Goal: Transaction & Acquisition: Download file/media

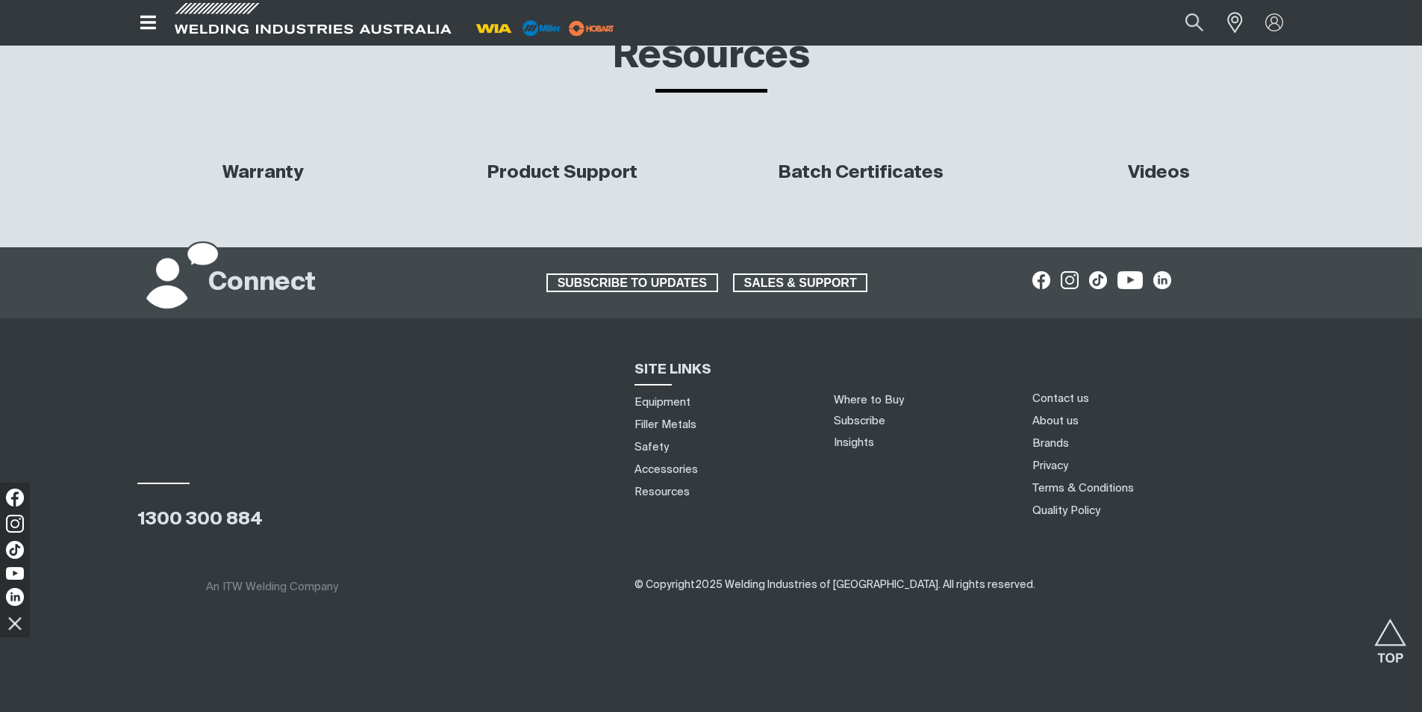
scroll to position [5526, 0]
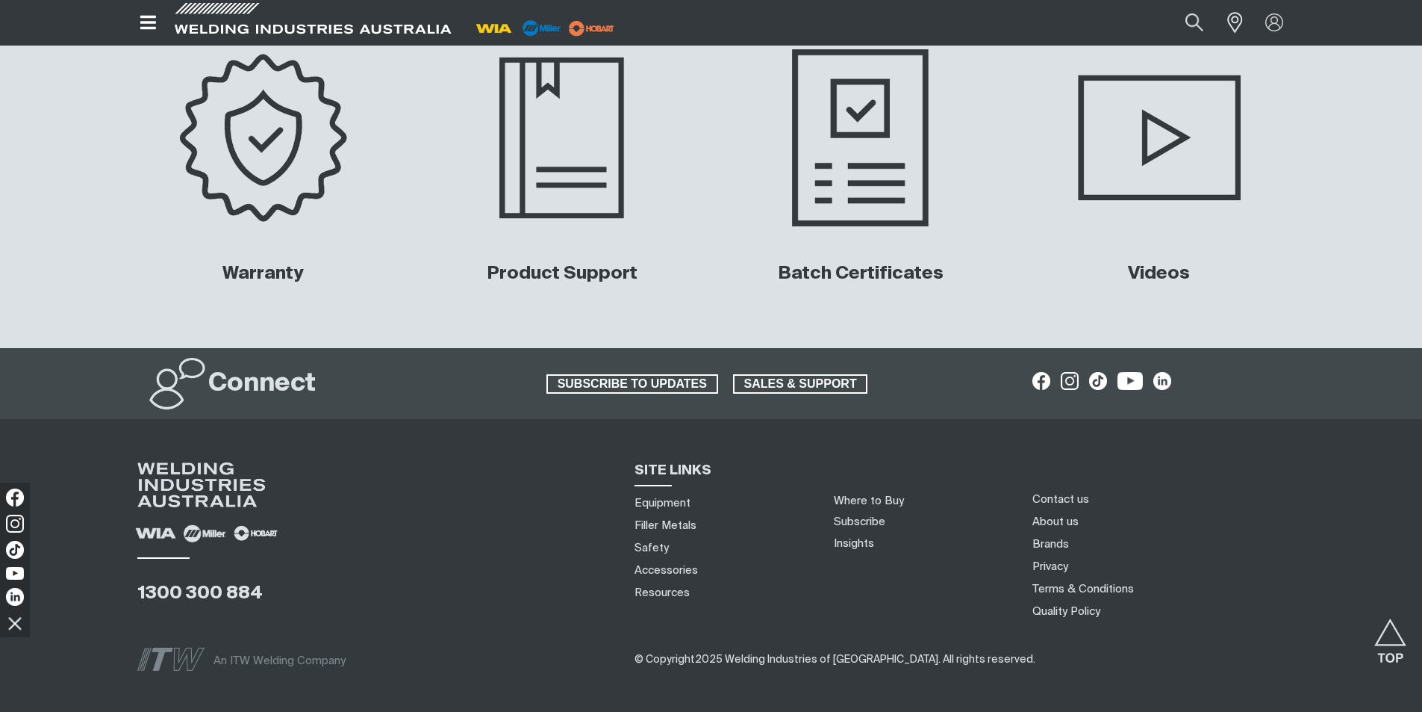
click at [797, 191] on img at bounding box center [860, 138] width 302 height 202
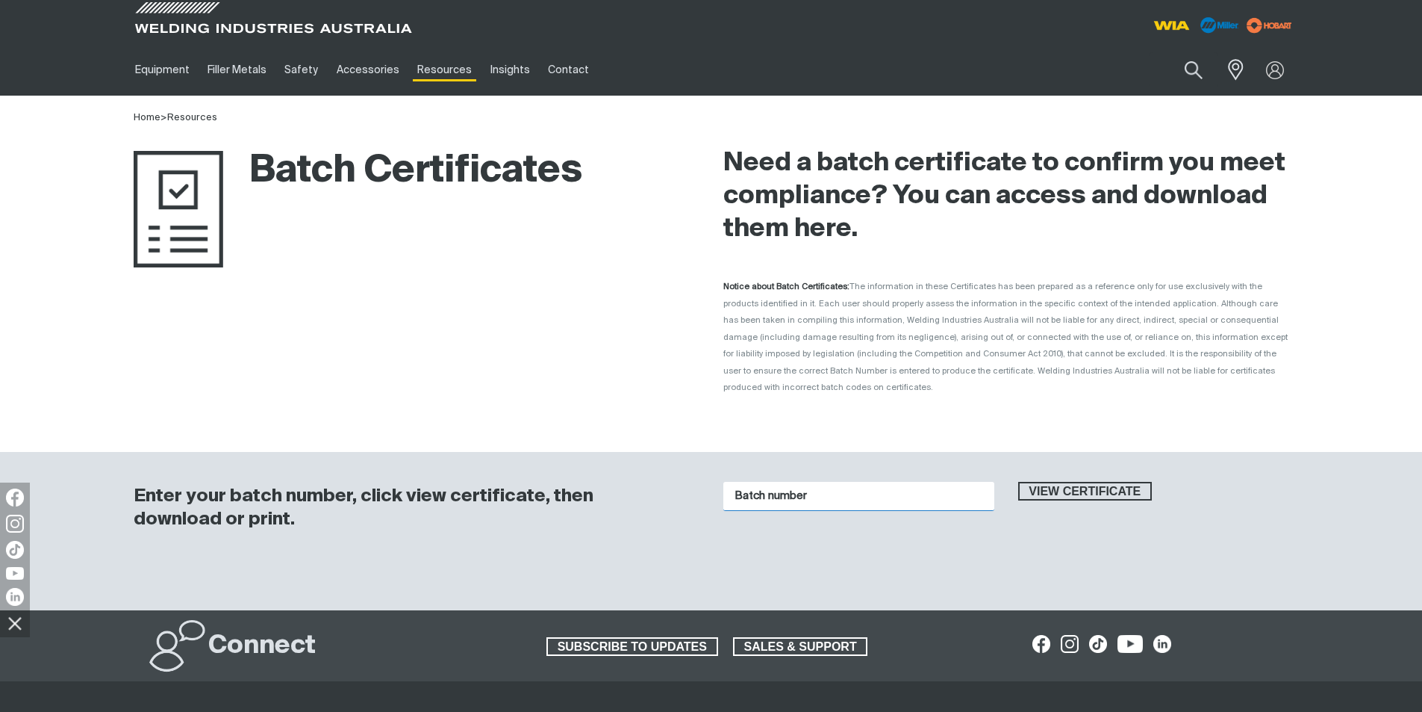
click at [803, 482] on input "Batch number" at bounding box center [859, 496] width 271 height 29
click at [1029, 482] on span "View certificate" at bounding box center [1085, 491] width 131 height 19
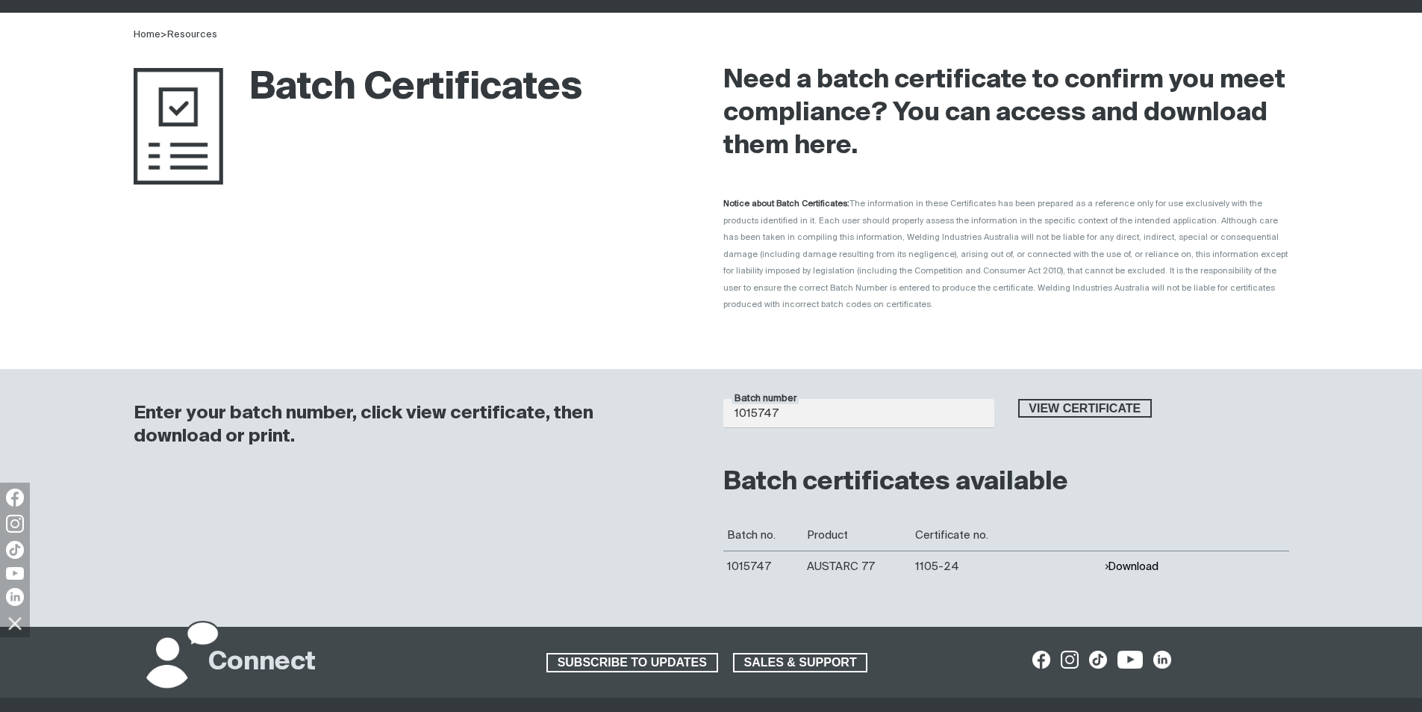
scroll to position [149, 0]
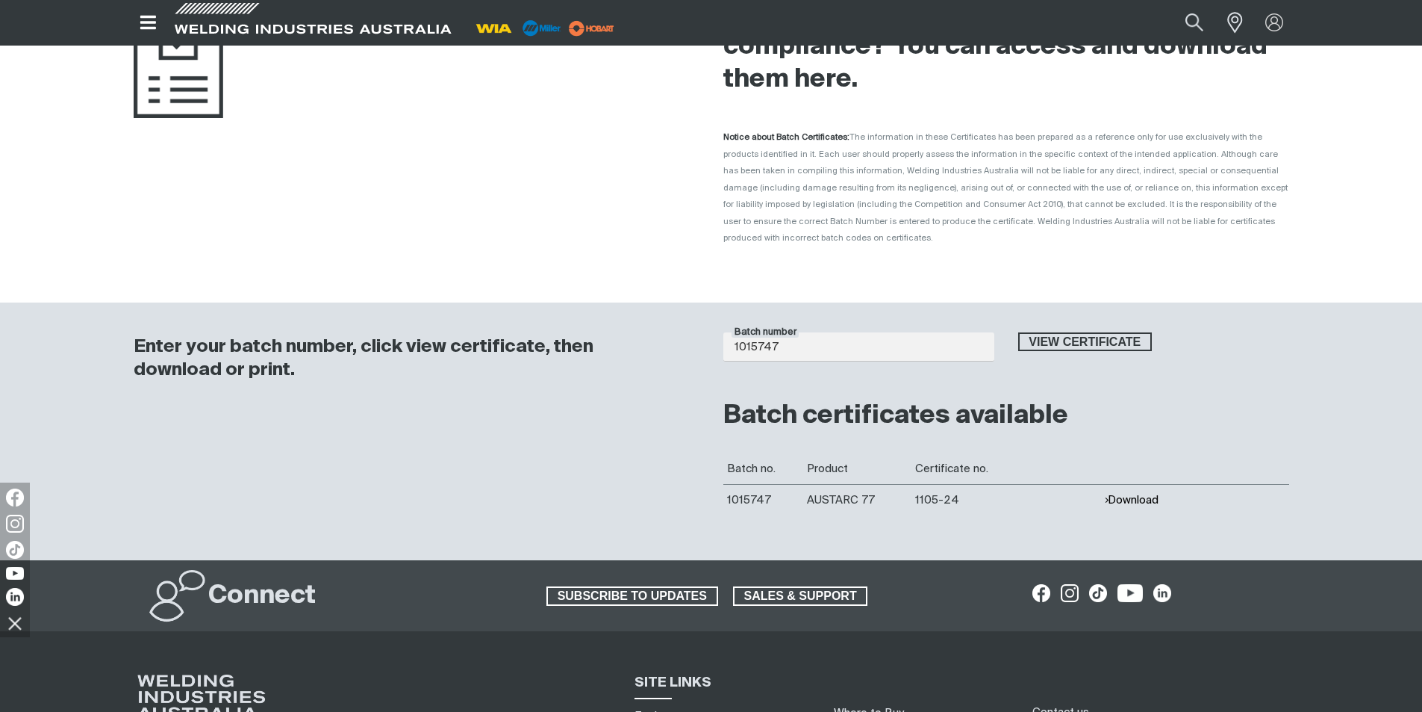
click at [1142, 494] on button "Download" at bounding box center [1131, 500] width 55 height 13
drag, startPoint x: 830, startPoint y: 334, endPoint x: 645, endPoint y: 319, distance: 185.0
click at [648, 317] on div "Enter your batch number, click view certificate, then download or print. Batch …" at bounding box center [711, 431] width 1195 height 258
click at [1086, 332] on span "View certificate" at bounding box center [1085, 341] width 131 height 19
click at [1151, 494] on button "Download" at bounding box center [1131, 500] width 55 height 13
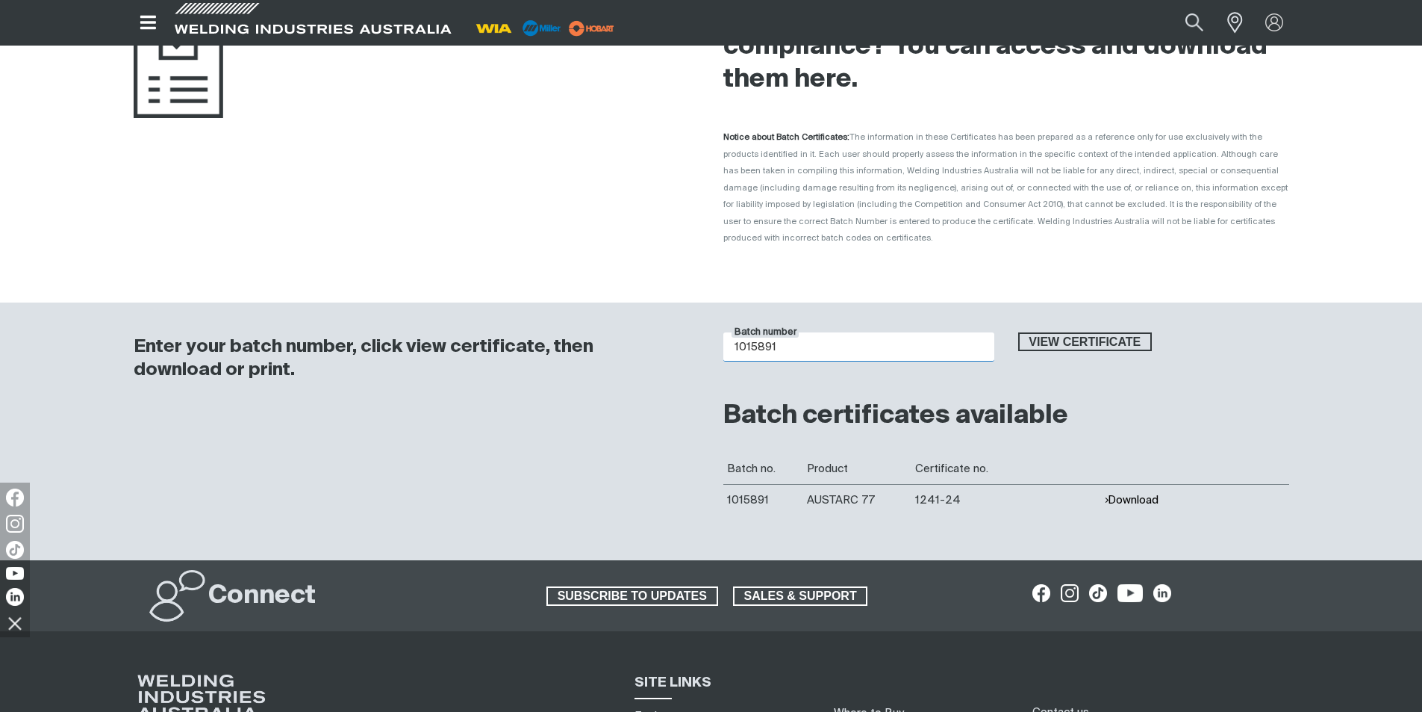
click at [812, 332] on input "1015891" at bounding box center [859, 346] width 271 height 29
drag, startPoint x: 810, startPoint y: 323, endPoint x: 698, endPoint y: 327, distance: 112.1
click at [698, 327] on div "Enter your batch number, click view certificate, then download or print. Batch …" at bounding box center [711, 431] width 1195 height 258
drag, startPoint x: 838, startPoint y: 333, endPoint x: 574, endPoint y: 338, distance: 263.6
click at [573, 335] on div "Enter your batch number, click view certificate, then download or print. Batch …" at bounding box center [711, 431] width 1195 height 258
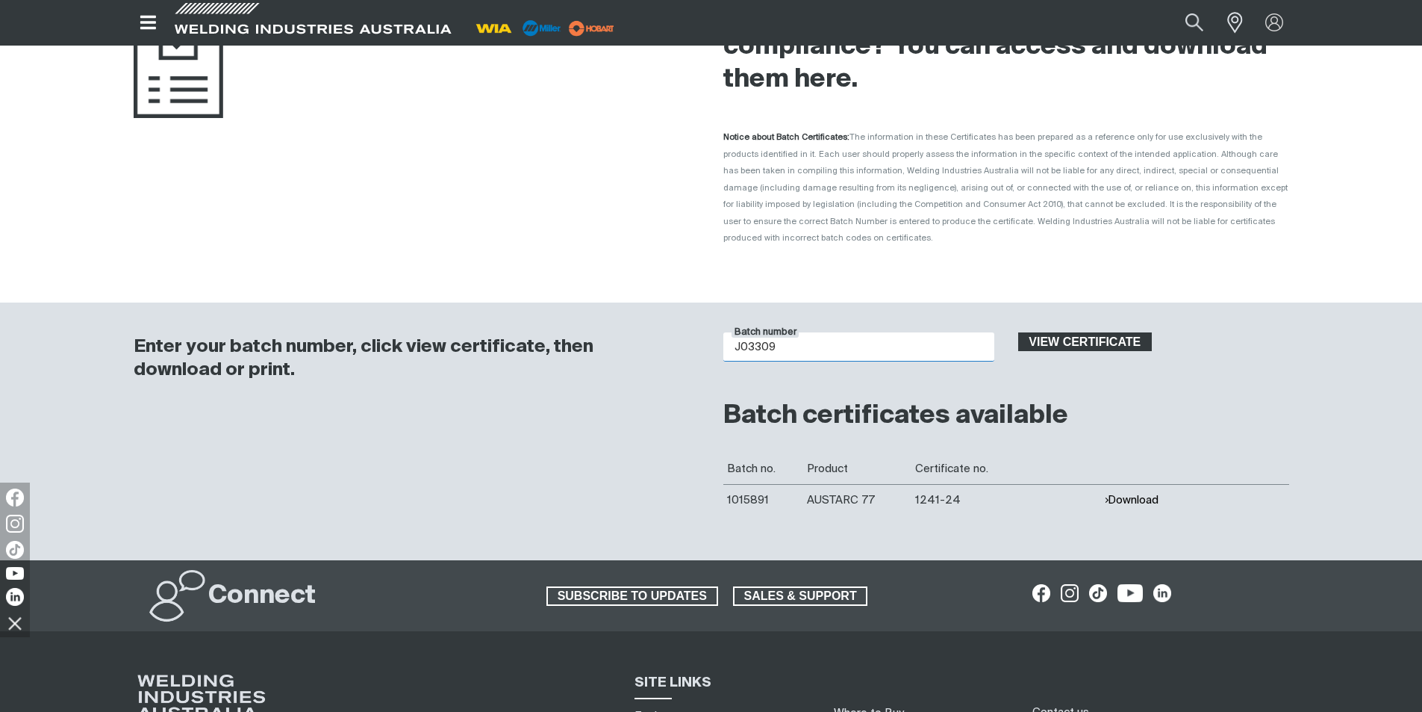
type input "J03309"
click at [1045, 332] on span "View certificate" at bounding box center [1085, 341] width 131 height 19
click at [1147, 494] on button "Download" at bounding box center [1131, 500] width 55 height 13
